Goal: Task Accomplishment & Management: Complete application form

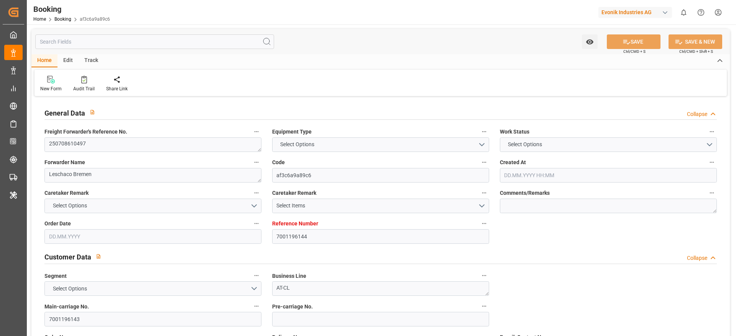
type input "7001196144"
type input "9893993"
type input "CMACGM"
type input "CMA CGM Group"
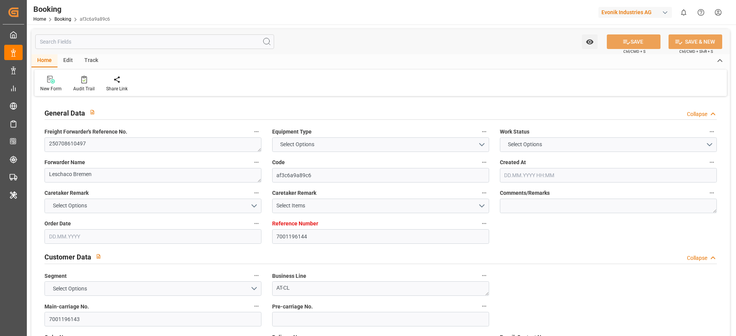
type input "NLRTM"
type input "INNML"
type input "LKCMB"
type input "0"
type input "NLRTM"
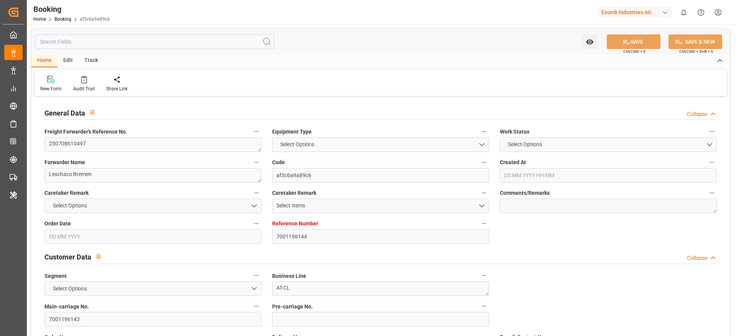
type input "INIXE"
type input "1033602"
type input "[DATE] 12:46"
type input "[DATE]"
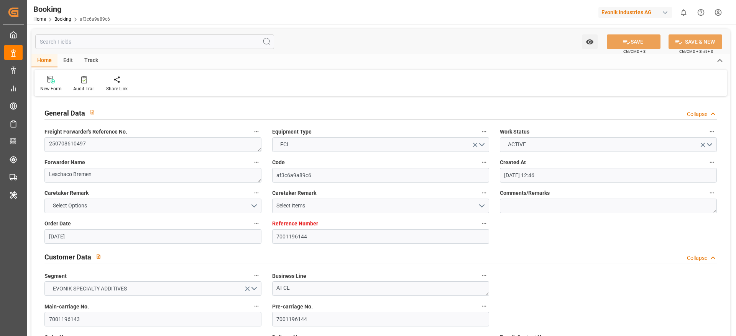
type input "[DATE]"
type input "[DATE] 16:00"
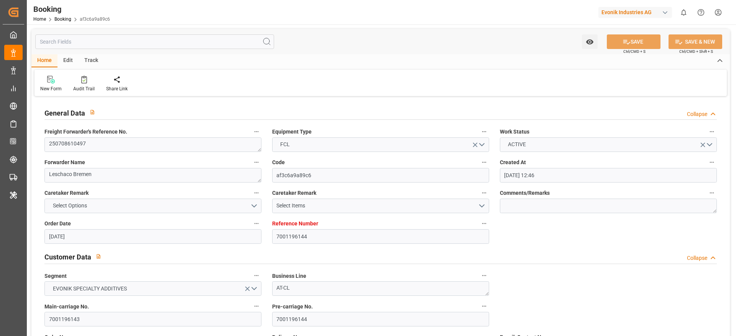
type input "[DATE] 00:00"
type input "[DATE] 16:00"
type input "[DATE] 19:30"
type input "[DATE] 17:00"
type input "[DATE] 00:00"
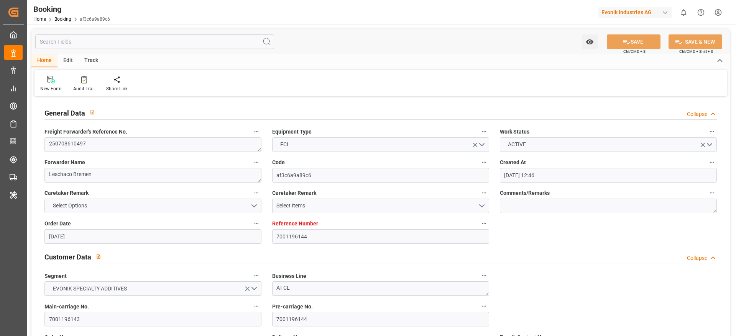
type input "[DATE] 20:00"
type input "[DATE] 00:00"
type input "[DATE] 20:00"
type input "[DATE] 04:00"
type input "[DATE] 00:00"
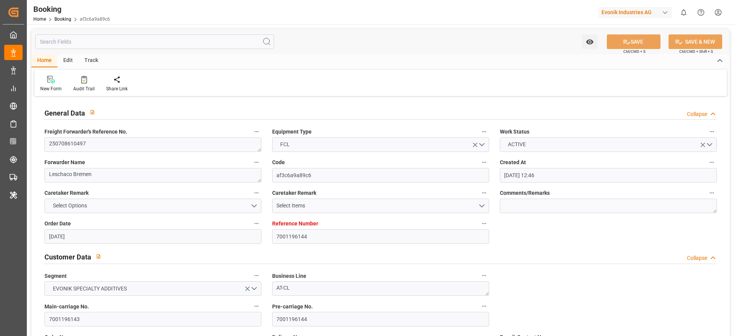
type input "[DATE]"
type input "[DATE] 07:50"
type input "[DATE]"
type input "[DATE] 12:55"
type input "[DATE] 13:48"
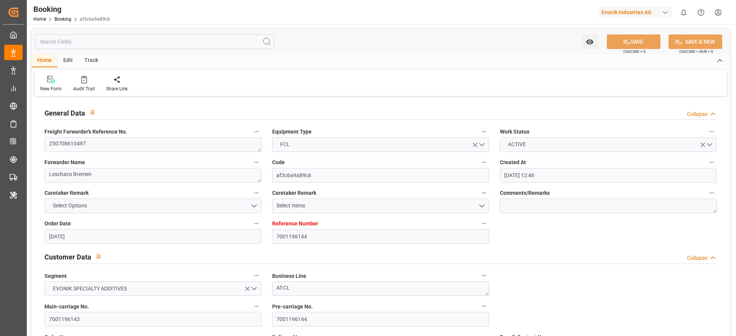
type input "[DATE] 13:48"
type input "[DATE] 11:53"
type input "[DATE] 20:00"
type input "[DATE] 11:08"
type input "[DATE] 02:38"
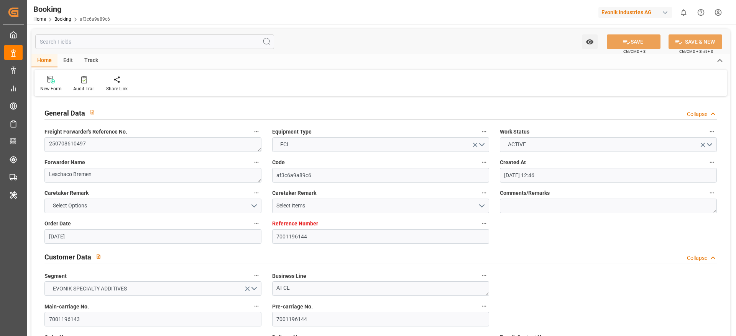
type input "[DATE] 05:48"
type input "[DATE] 04:00"
type input "[DATE] 17:00"
type input "[DATE] 05:06"
